Goal: Information Seeking & Learning: Learn about a topic

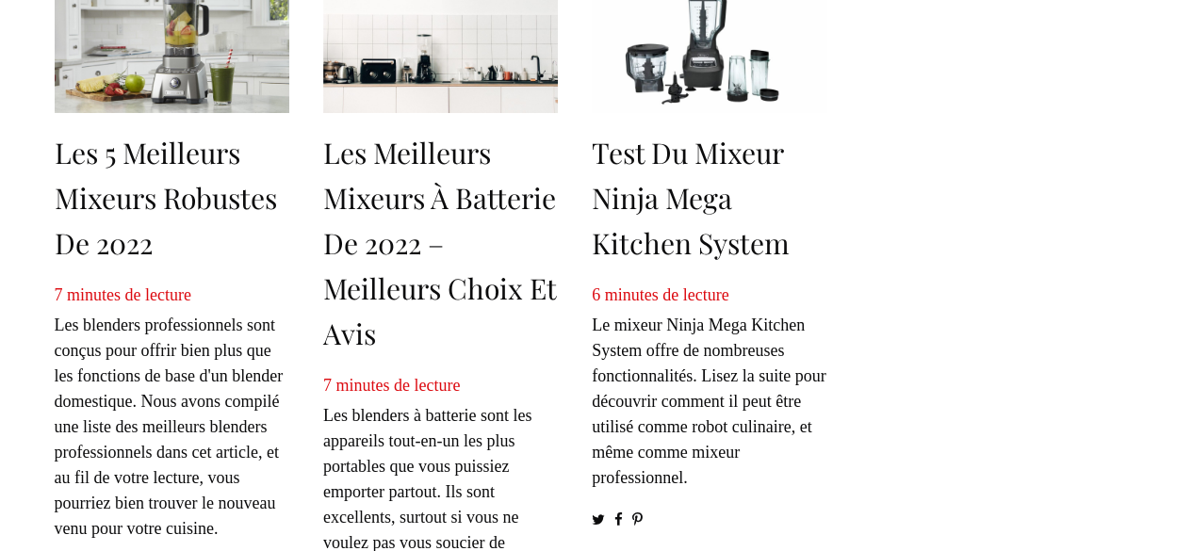
scroll to position [921, 0]
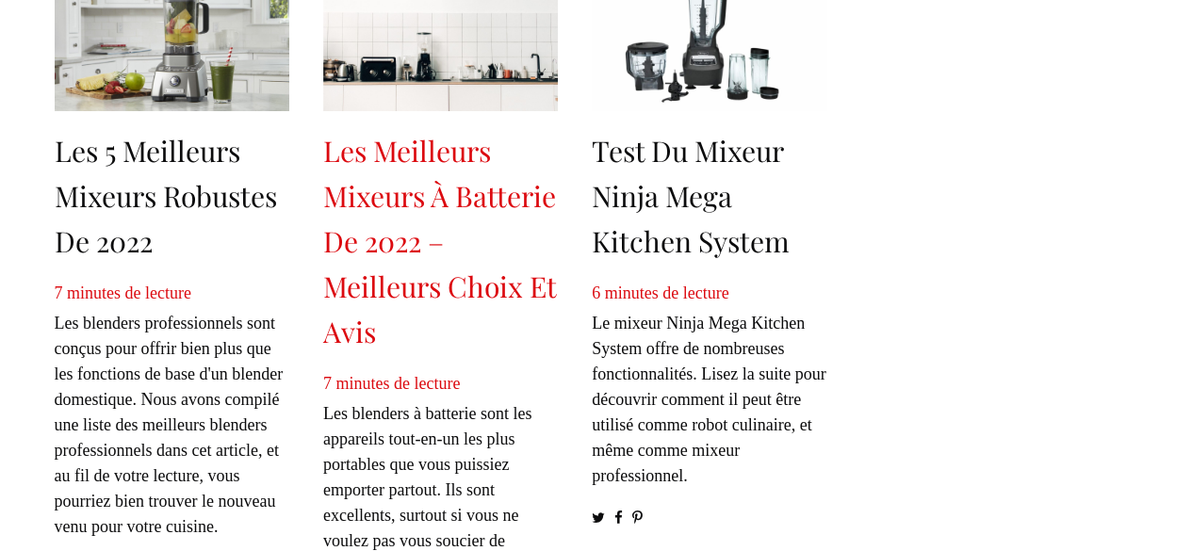
click at [363, 323] on font "Les meilleurs mixeurs à batterie de 2022 – Meilleurs choix et avis" at bounding box center [439, 241] width 233 height 219
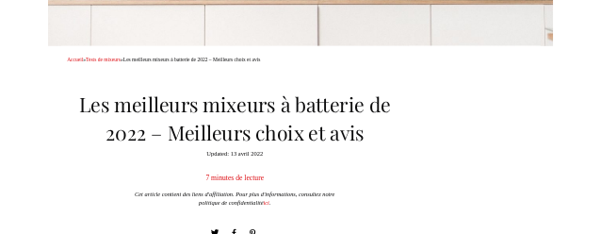
scroll to position [536, 0]
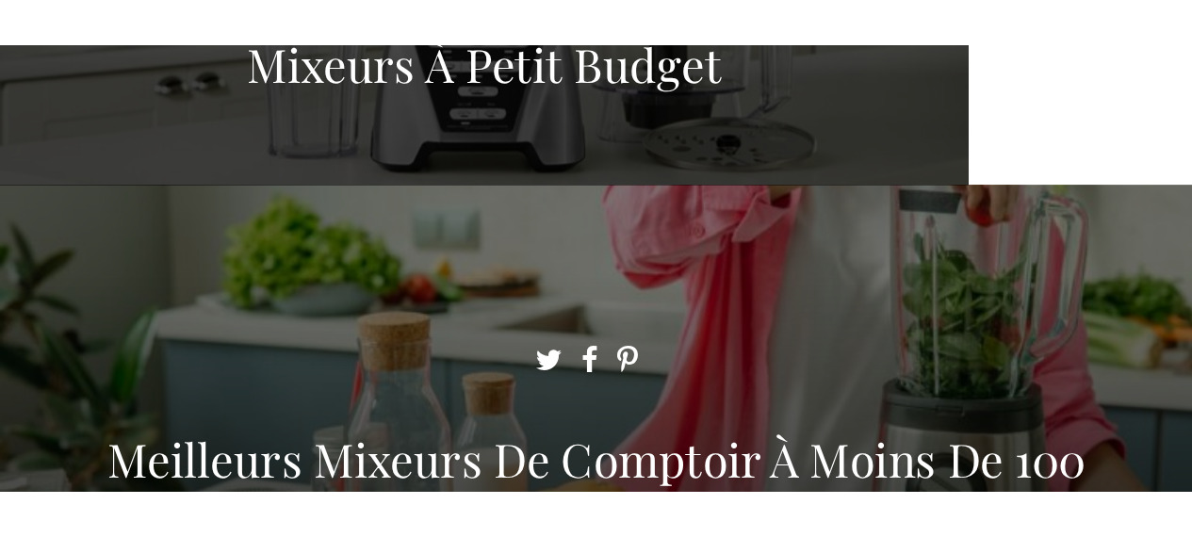
scroll to position [449, 0]
